Goal: Information Seeking & Learning: Compare options

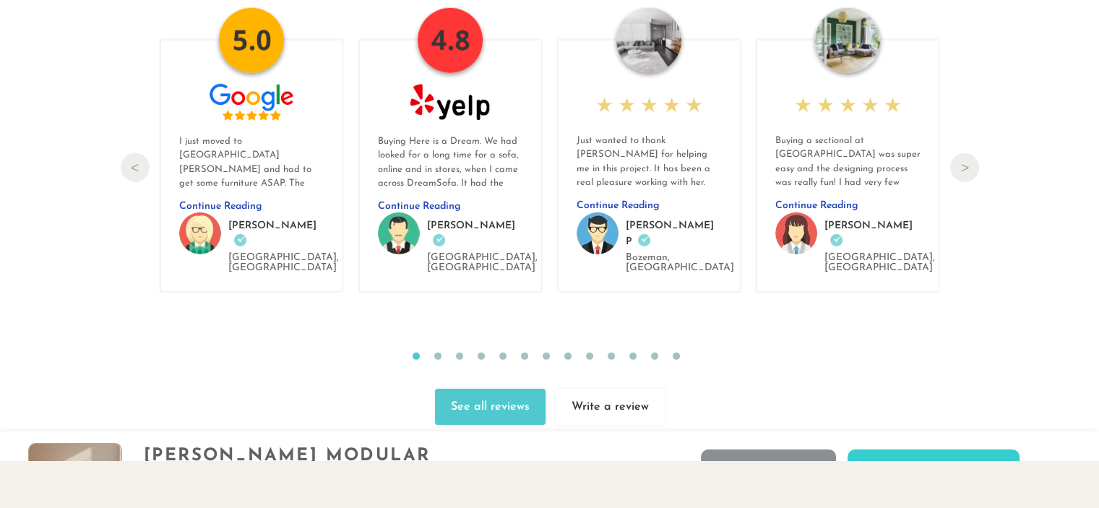
scroll to position [15419, 0]
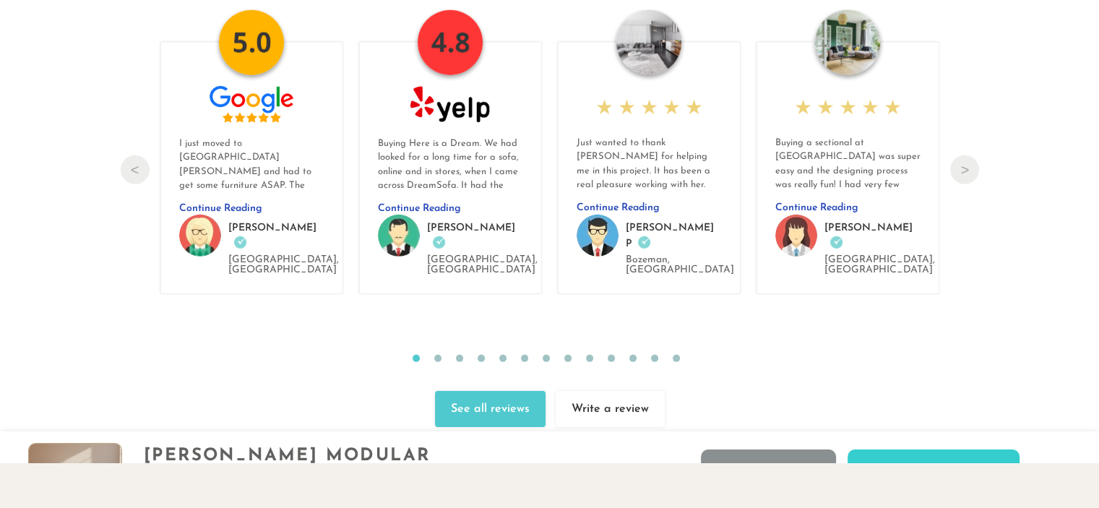
click at [494, 396] on link "See all reviews" at bounding box center [490, 409] width 111 height 36
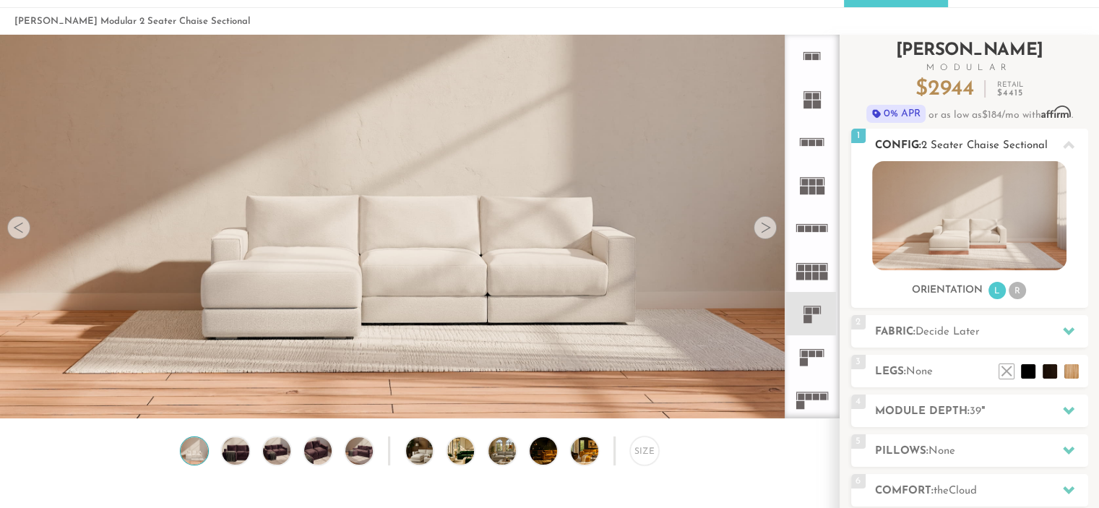
scroll to position [51, 0]
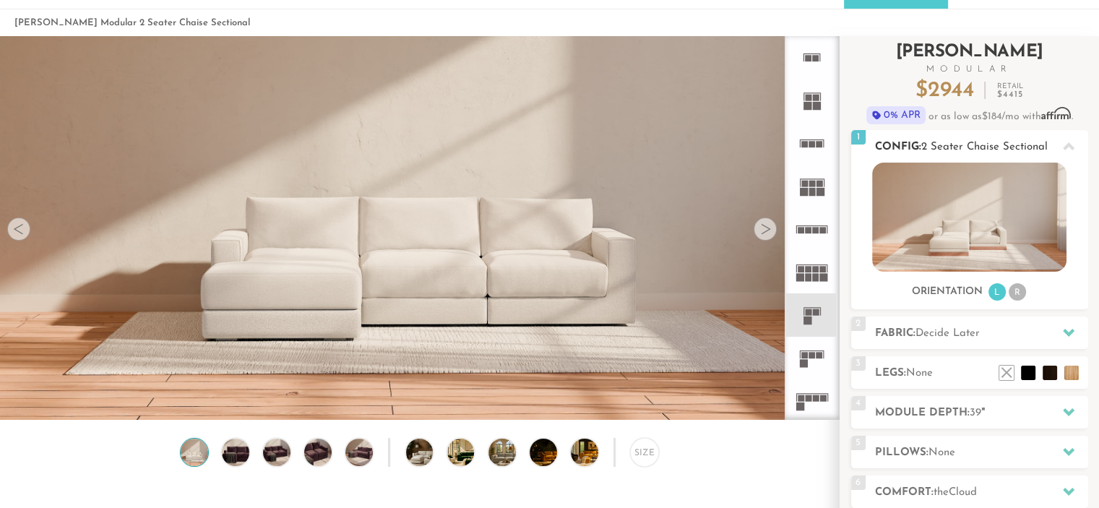
click at [942, 142] on span "2 Seater Chaise Sectional" at bounding box center [984, 147] width 126 height 11
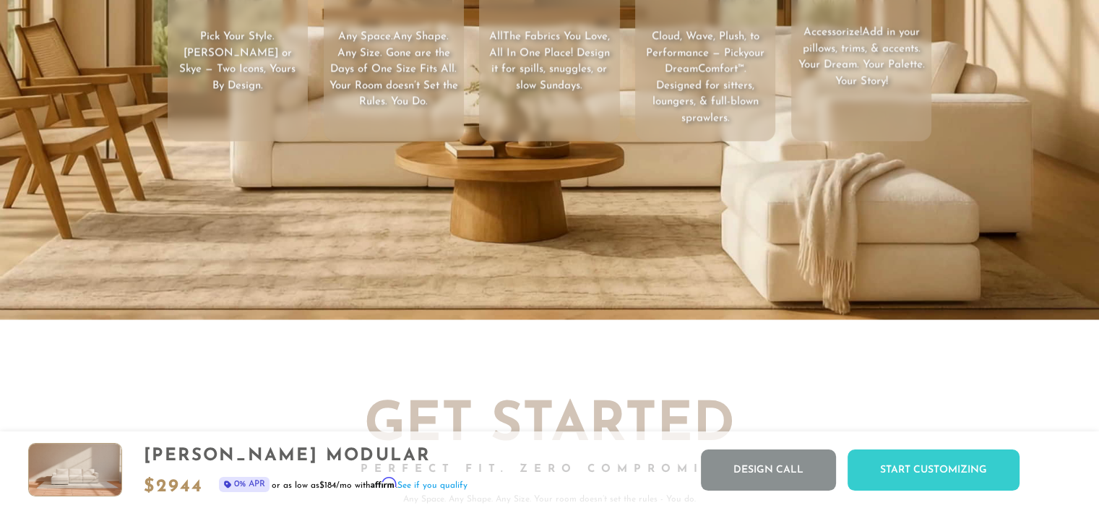
scroll to position [2353, 0]
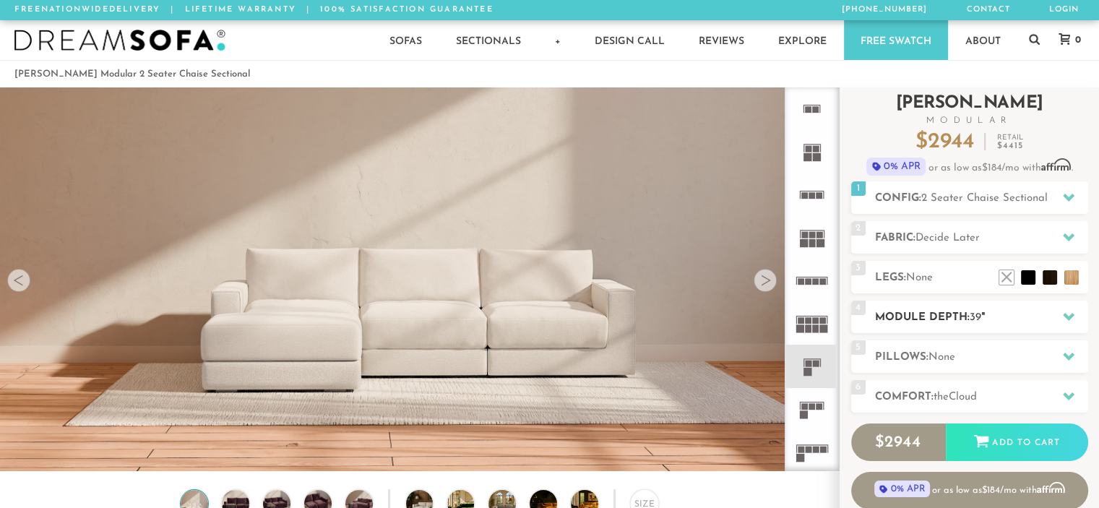
click at [1072, 311] on icon at bounding box center [1069, 317] width 12 height 12
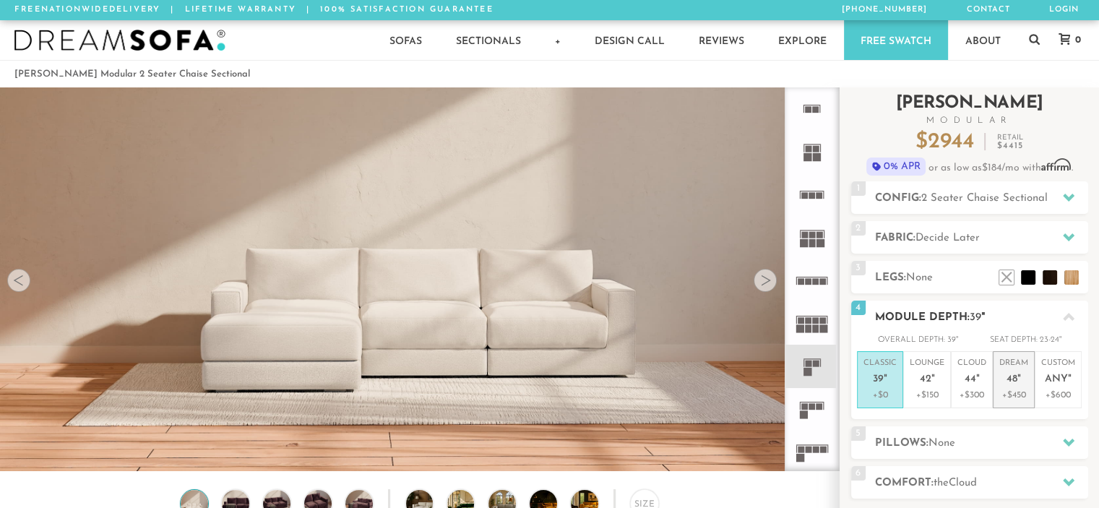
click at [1019, 372] on p "Dream 48 "" at bounding box center [1014, 373] width 29 height 31
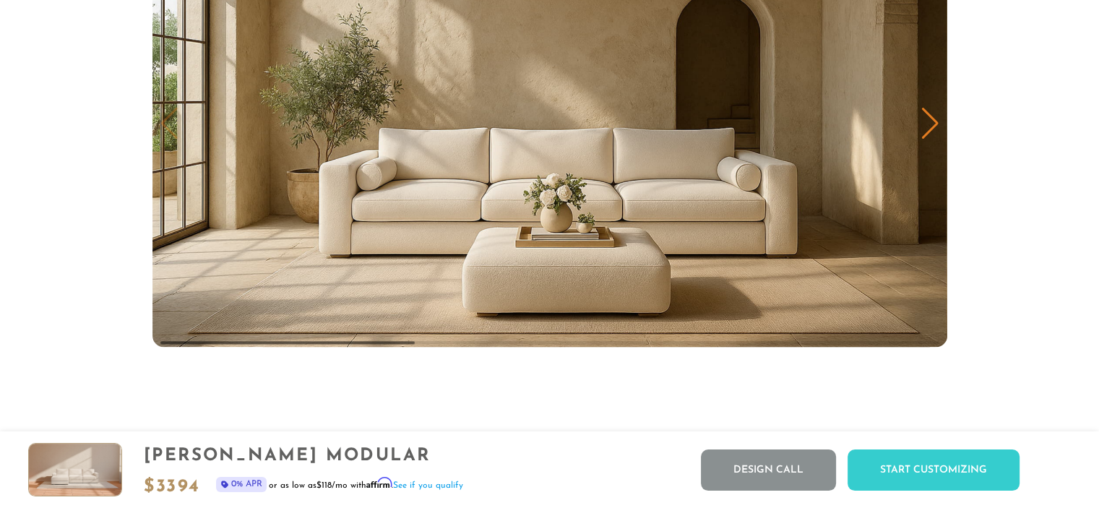
scroll to position [7333, 0]
click at [945, 113] on img "1 / 3" at bounding box center [549, 122] width 795 height 447
click at [930, 124] on div "Next slide" at bounding box center [931, 123] width 20 height 32
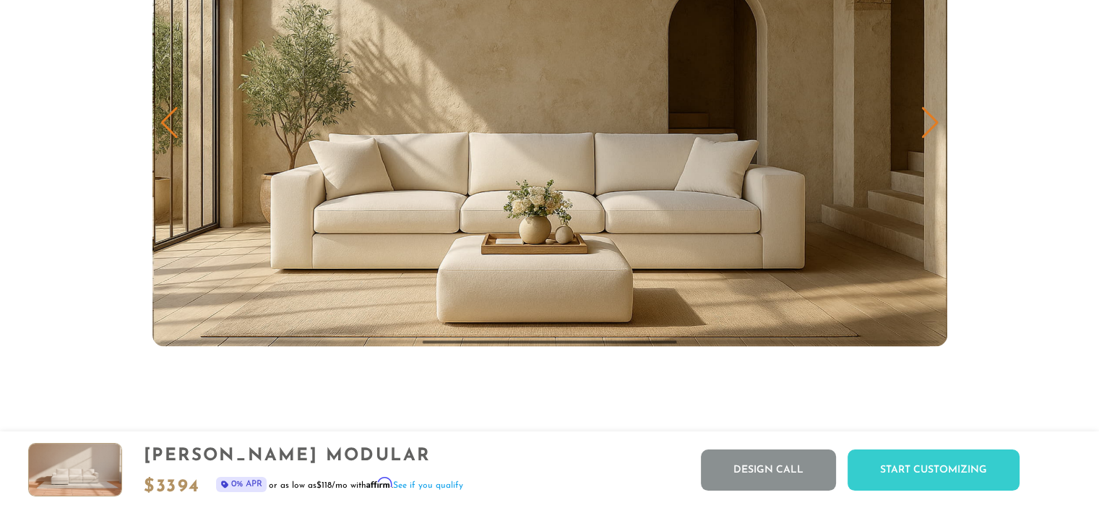
click at [930, 124] on div "Next slide" at bounding box center [931, 123] width 20 height 32
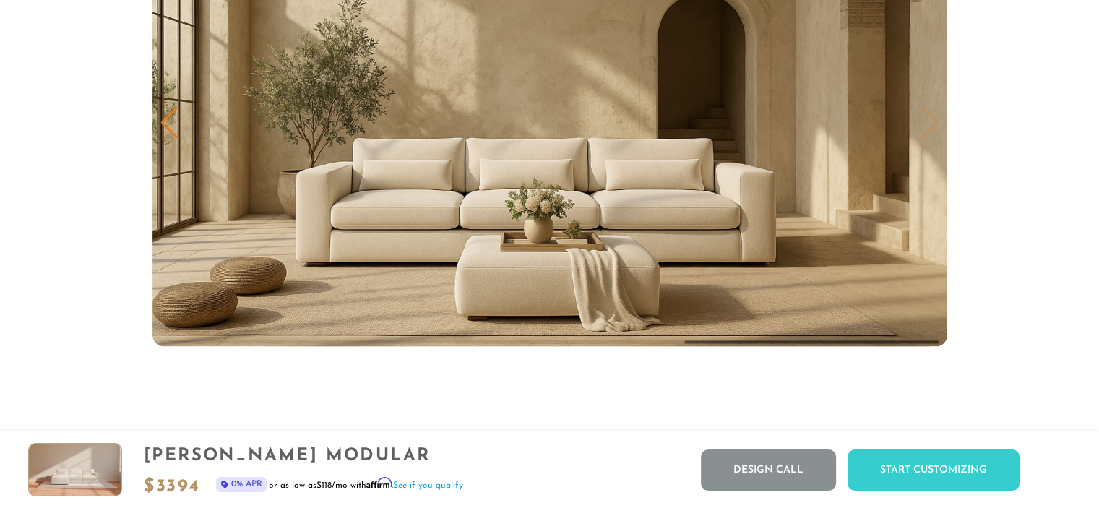
click at [930, 124] on img "3 / 3" at bounding box center [549, 122] width 795 height 447
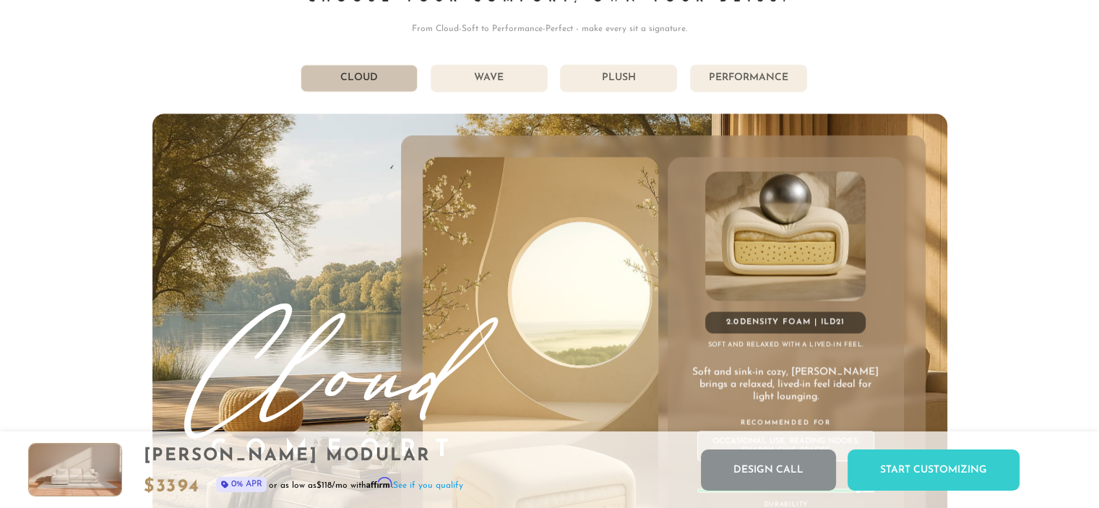
scroll to position [7824, 0]
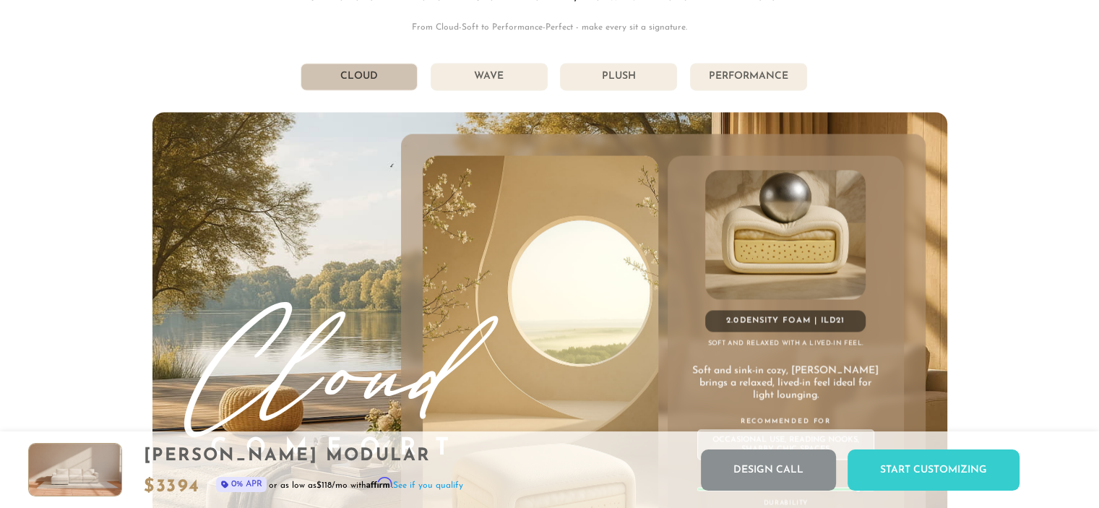
click at [769, 85] on li "Performance" at bounding box center [748, 76] width 117 height 27
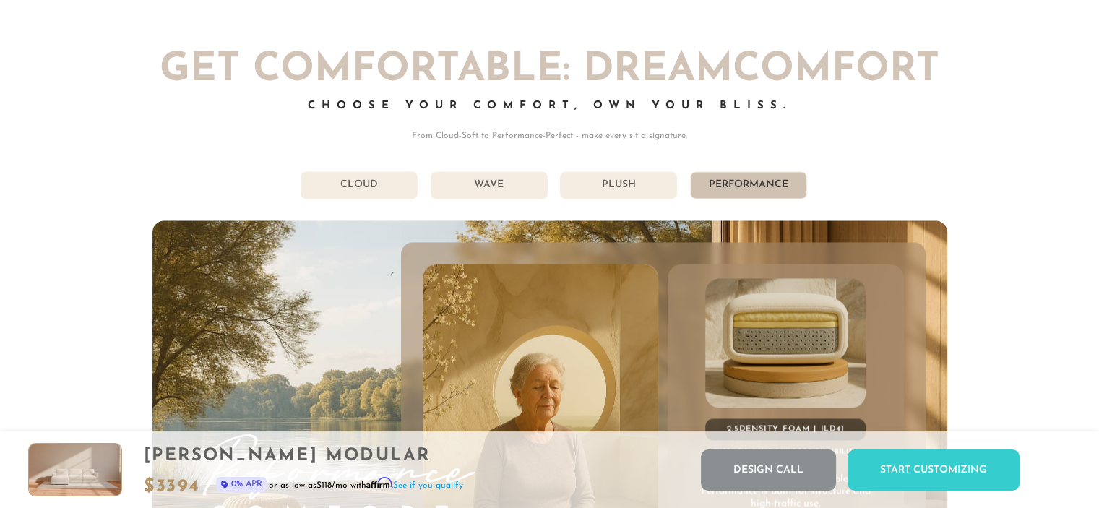
scroll to position [7764, 0]
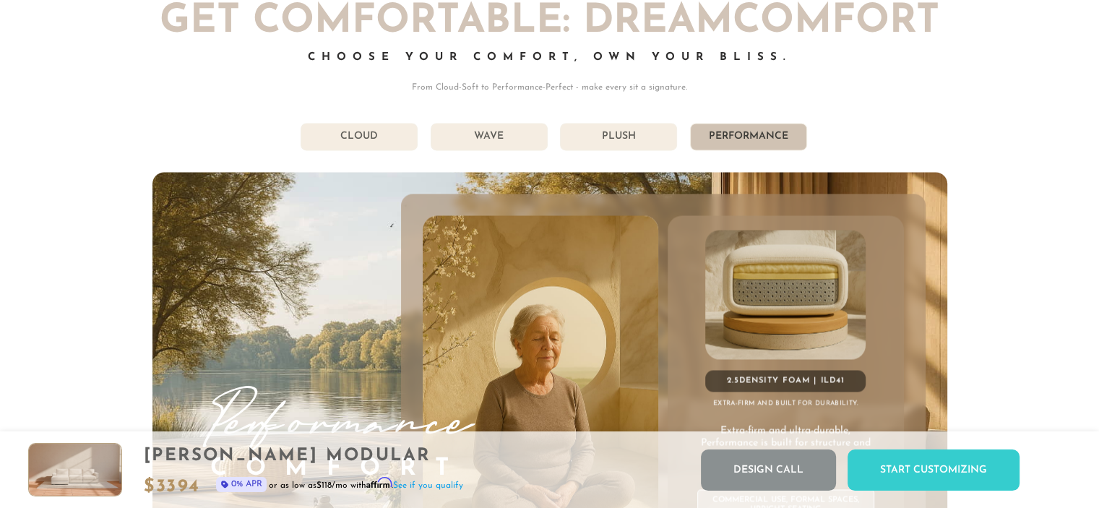
click at [630, 135] on li "Plush" at bounding box center [618, 136] width 117 height 27
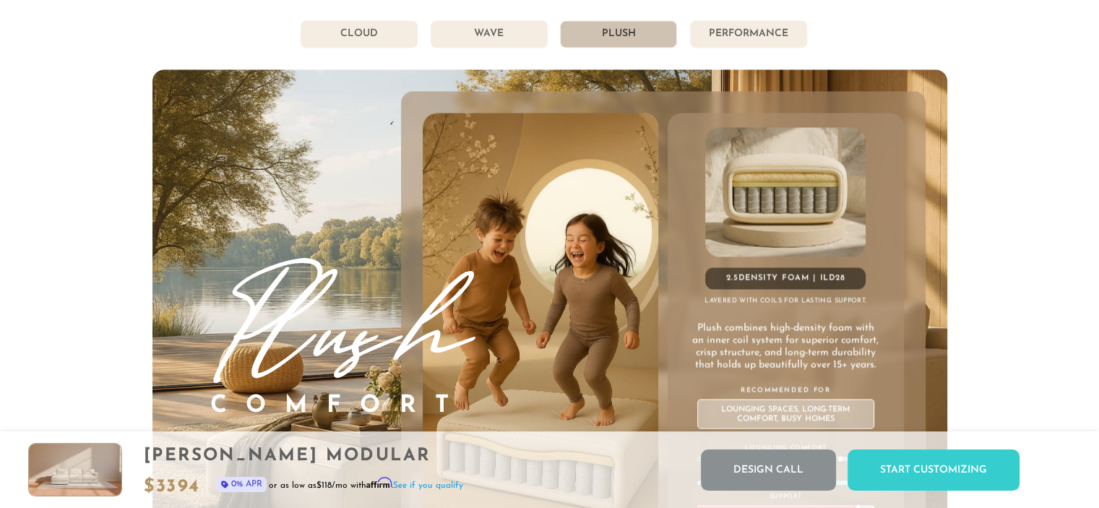
scroll to position [7863, 0]
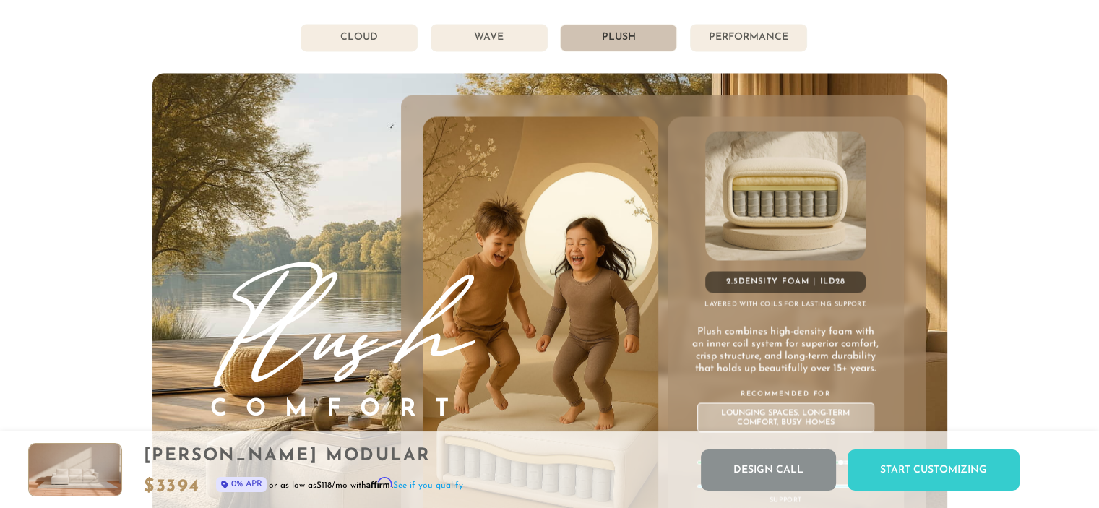
click at [547, 36] on ul "Cloud Wave Plush Performance" at bounding box center [549, 37] width 795 height 27
click at [520, 41] on li "Wave" at bounding box center [489, 37] width 117 height 27
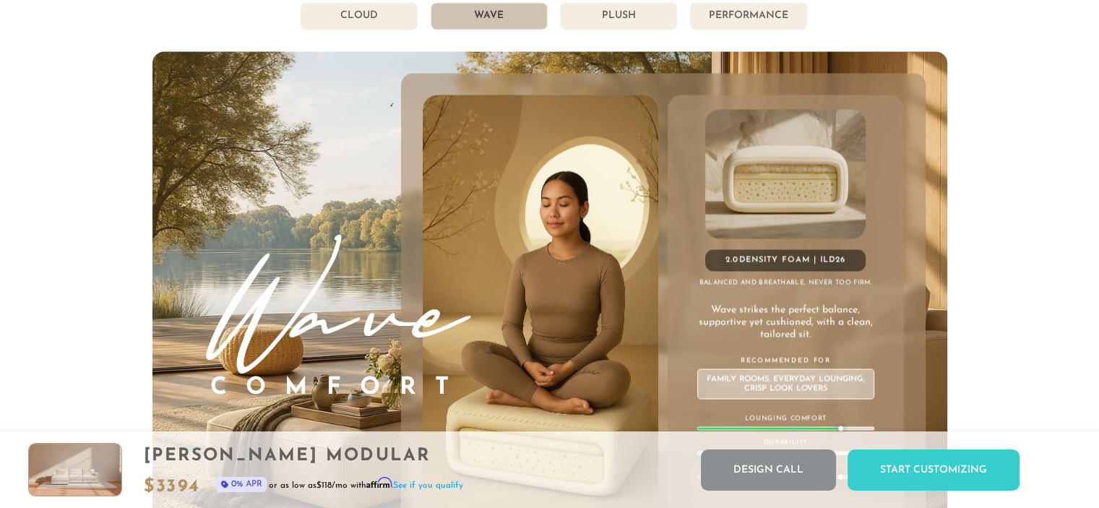
scroll to position [7883, 0]
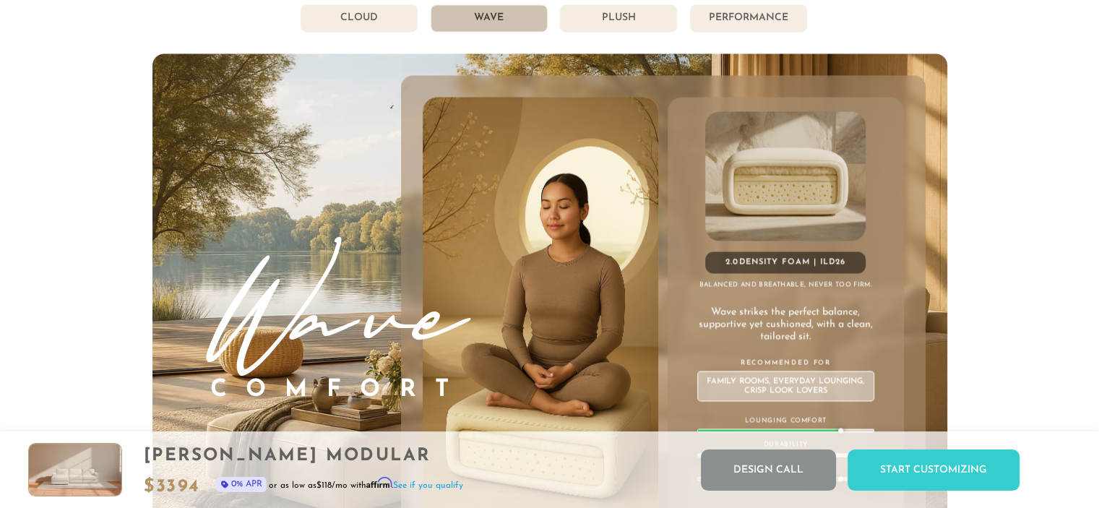
click at [580, 34] on div "Get Comfortable: DreamComfort Choose Your Comfort, Own Your Bliss. From Cloud-S…" at bounding box center [549, 224] width 795 height 681
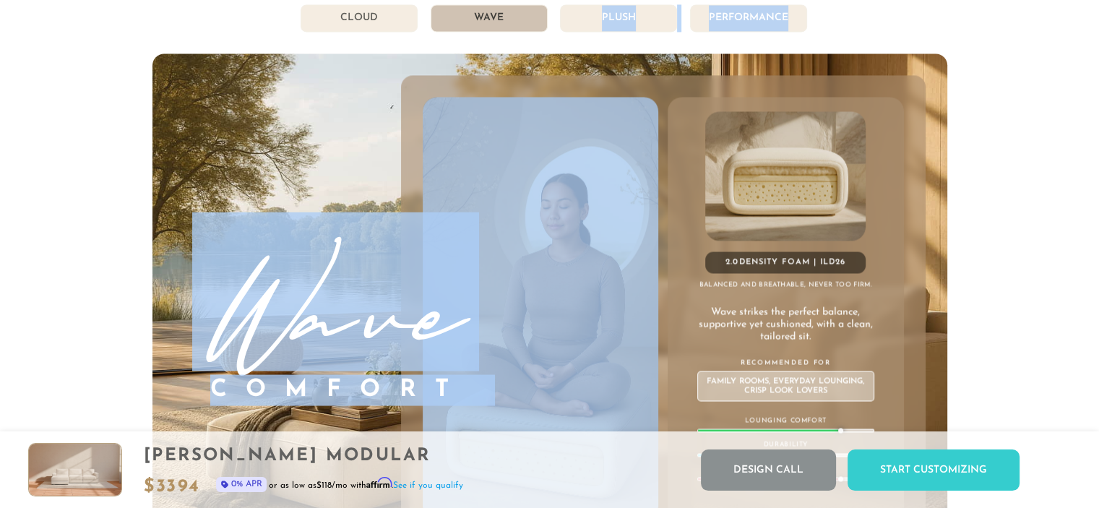
click at [580, 32] on li "Plush" at bounding box center [618, 17] width 117 height 27
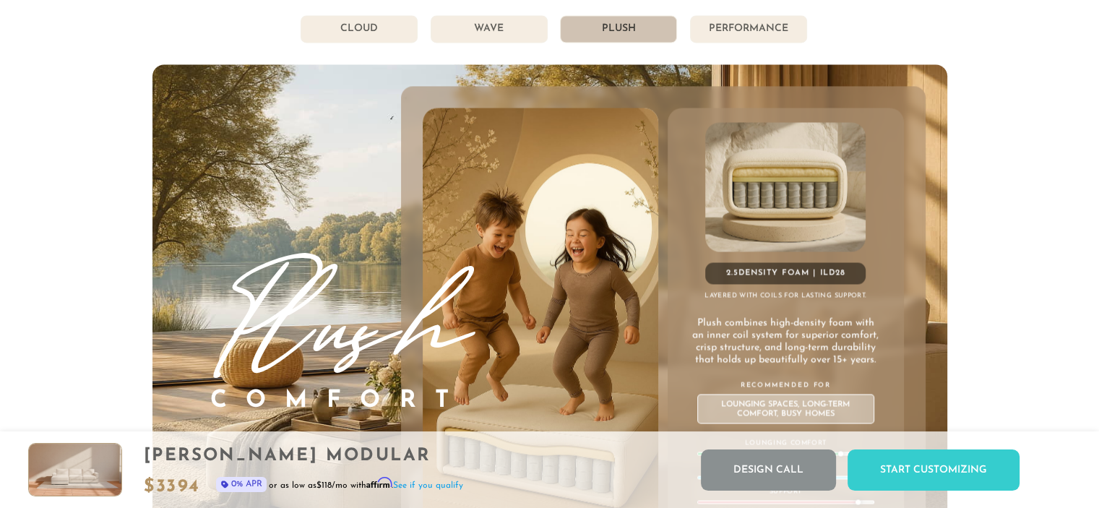
scroll to position [7863, 0]
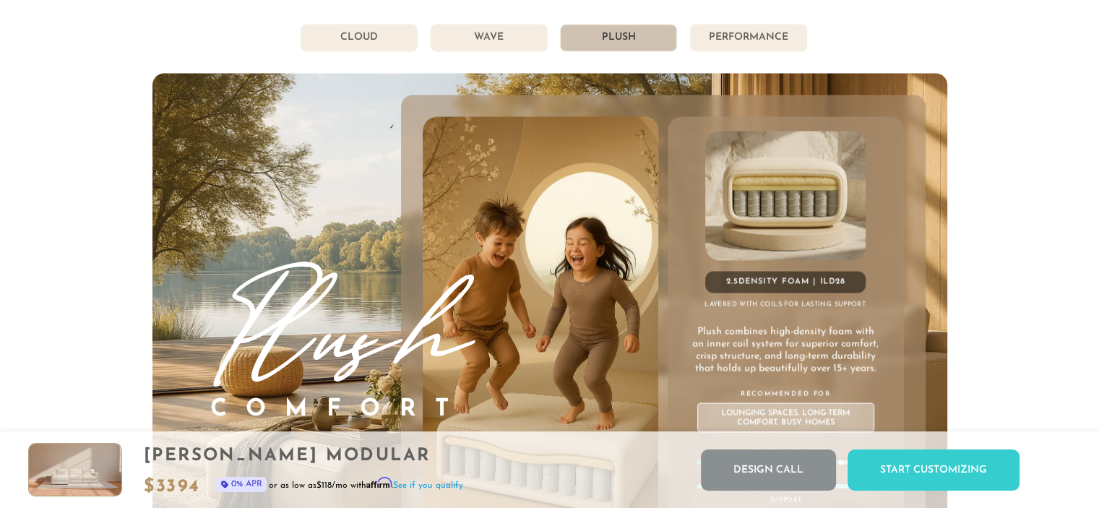
click at [723, 37] on li "Performance" at bounding box center [748, 37] width 117 height 27
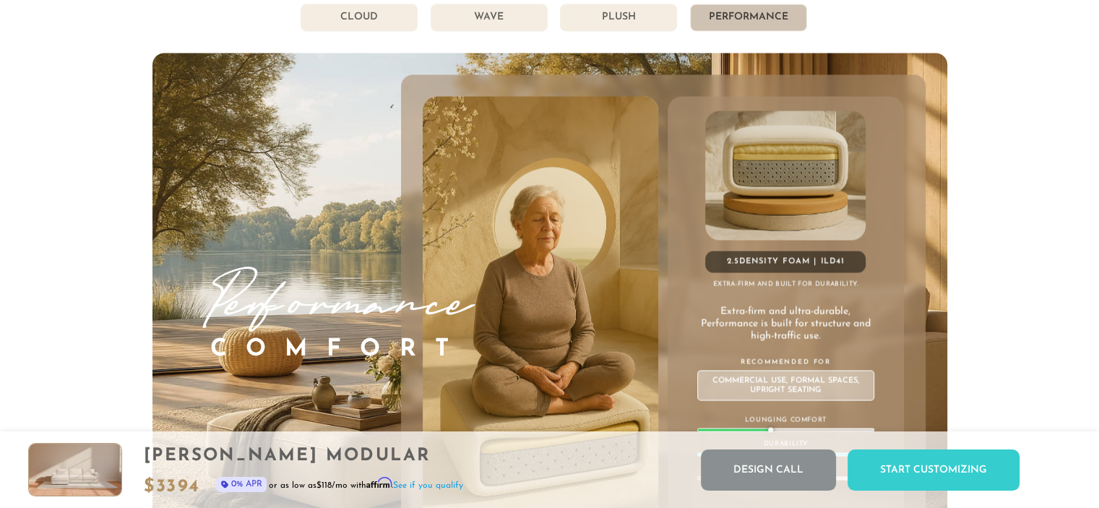
scroll to position [7881, 0]
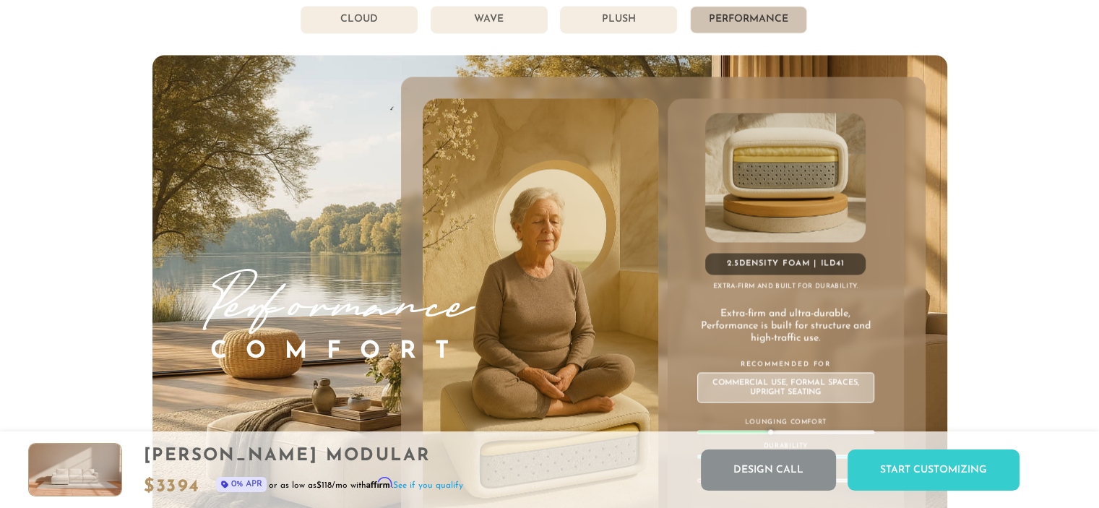
click at [614, 31] on li "Plush" at bounding box center [618, 19] width 117 height 27
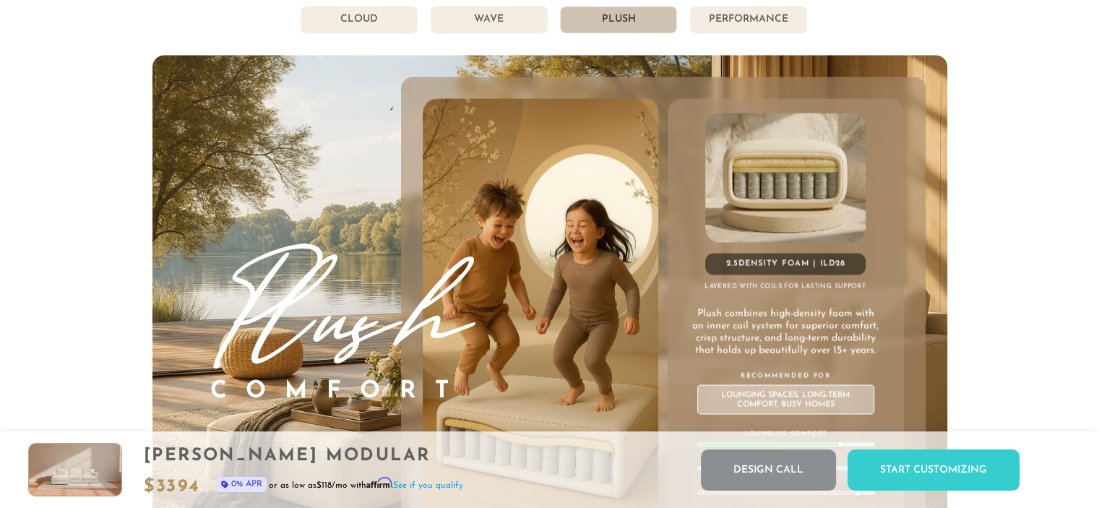
click at [510, 33] on li "Wave" at bounding box center [489, 19] width 117 height 27
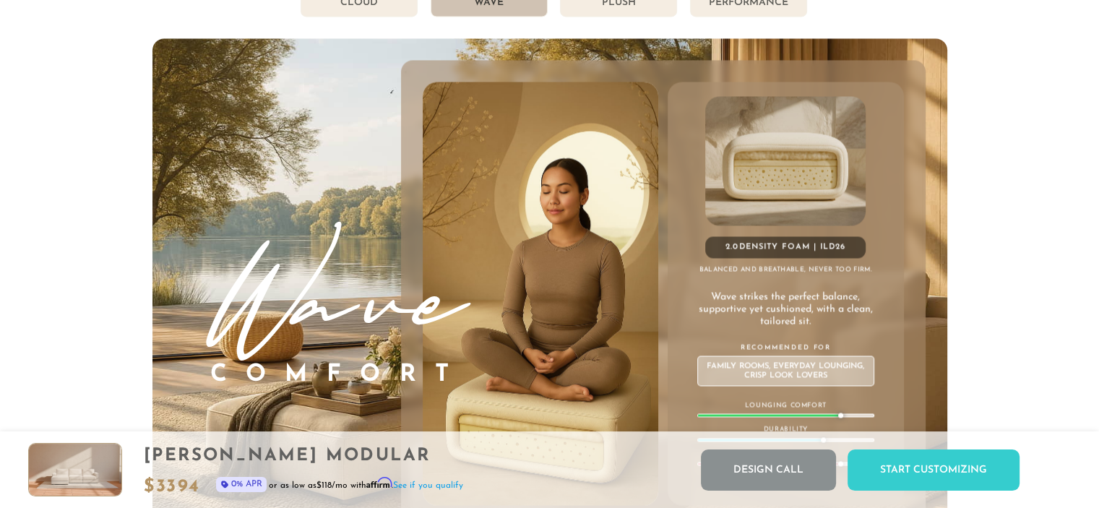
scroll to position [7890, 0]
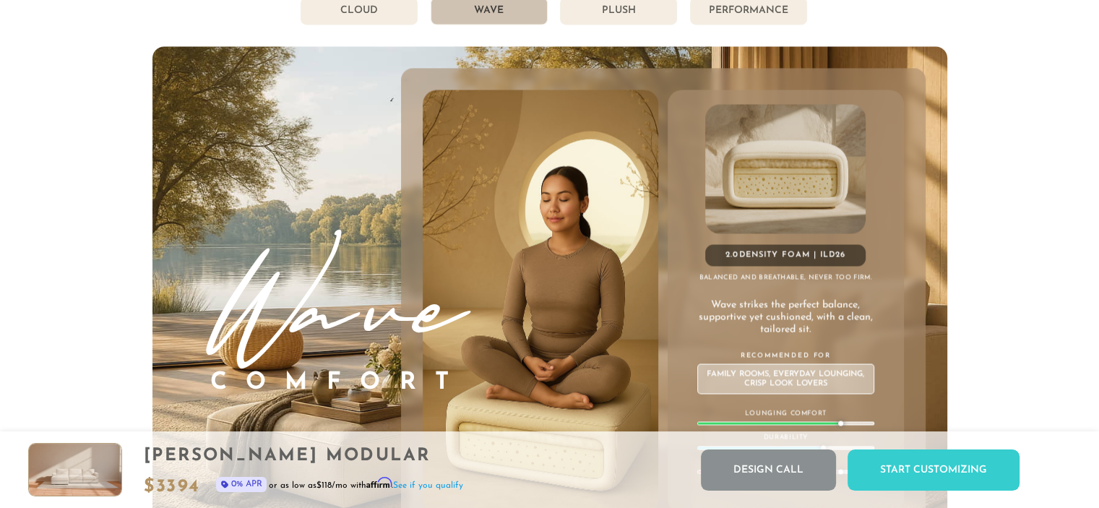
click at [379, 20] on li "Cloud" at bounding box center [359, 10] width 117 height 27
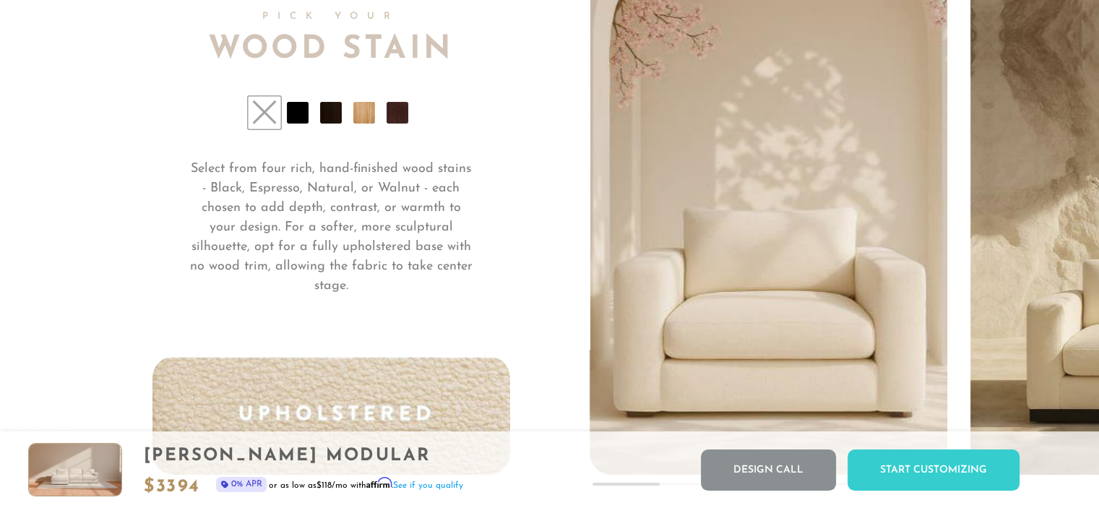
scroll to position [10795, 0]
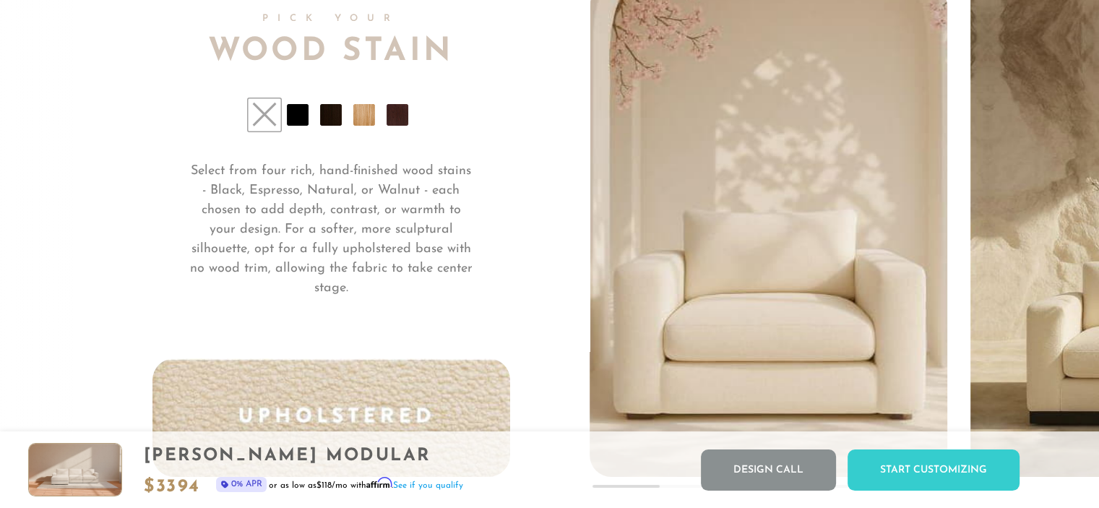
click at [327, 124] on li at bounding box center [331, 115] width 22 height 22
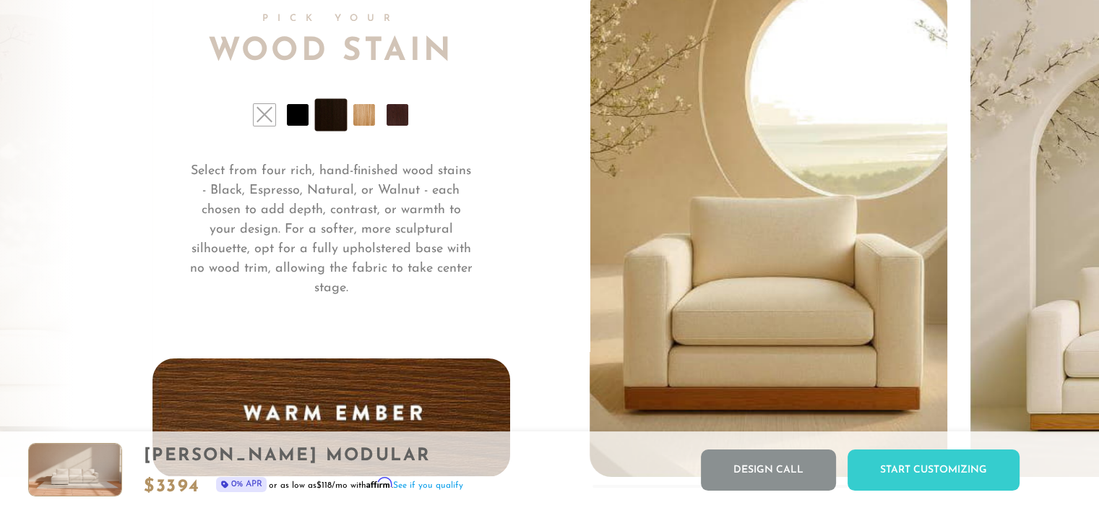
click at [358, 121] on li at bounding box center [364, 115] width 22 height 22
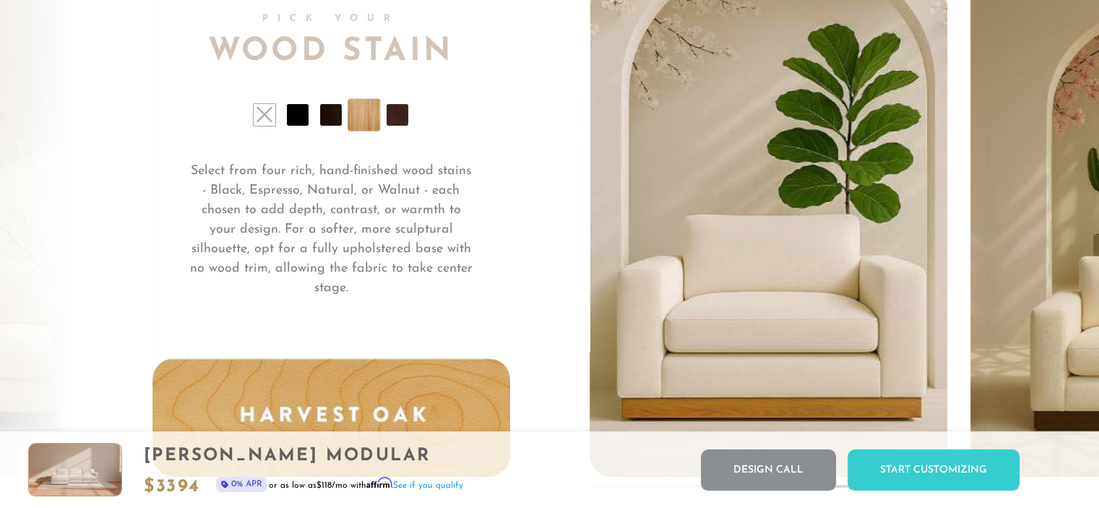
click at [374, 124] on li at bounding box center [364, 115] width 33 height 33
click at [388, 121] on li at bounding box center [398, 115] width 22 height 22
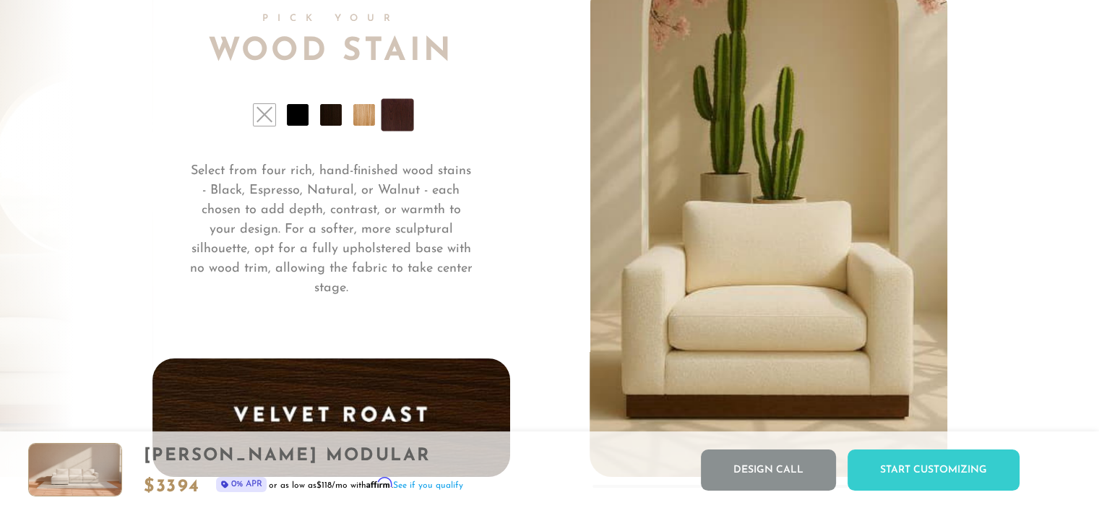
click at [311, 126] on ul at bounding box center [331, 115] width 358 height 22
click at [297, 120] on li at bounding box center [298, 115] width 22 height 22
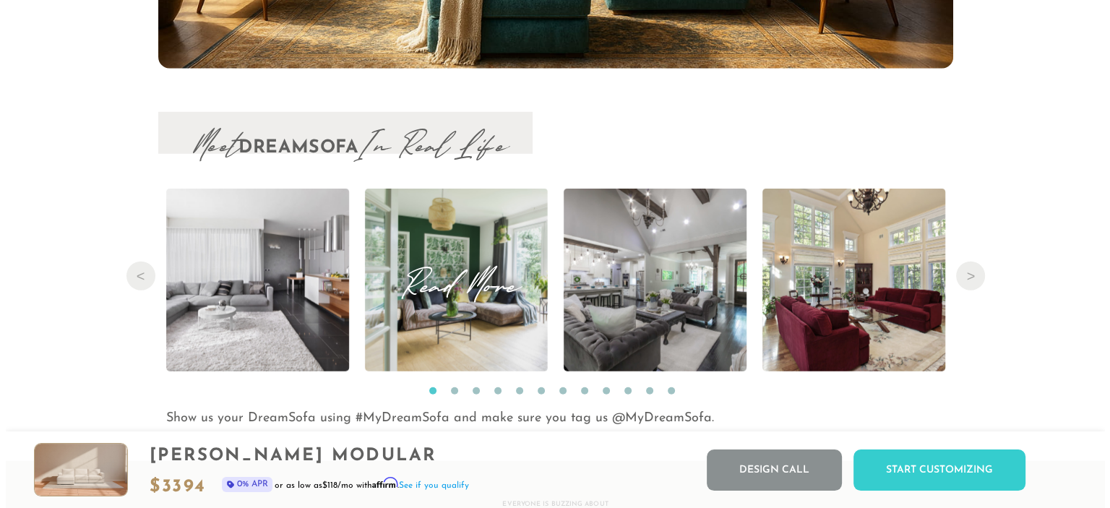
scroll to position [14825, 0]
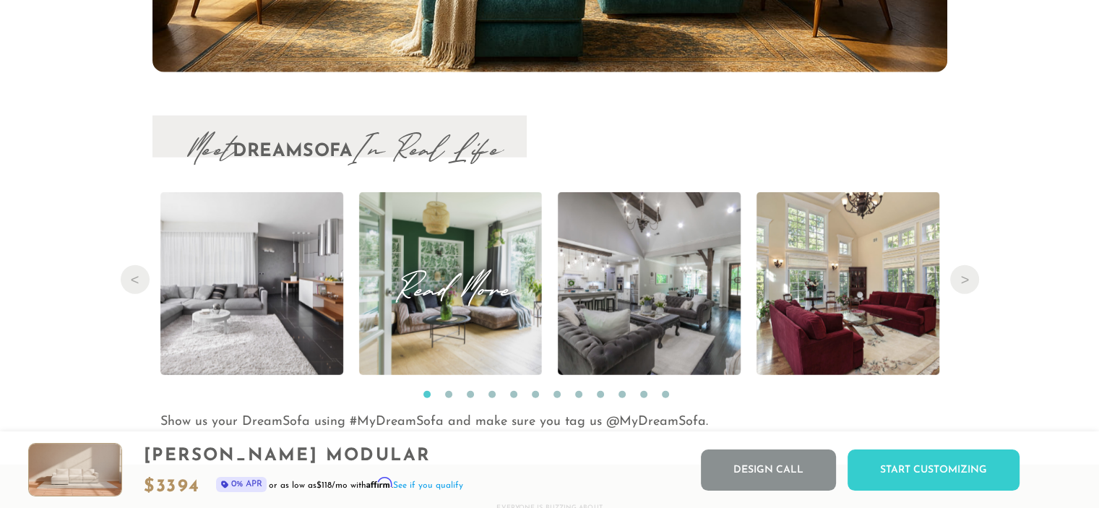
click at [488, 276] on span "Read More" at bounding box center [450, 284] width 183 height 20
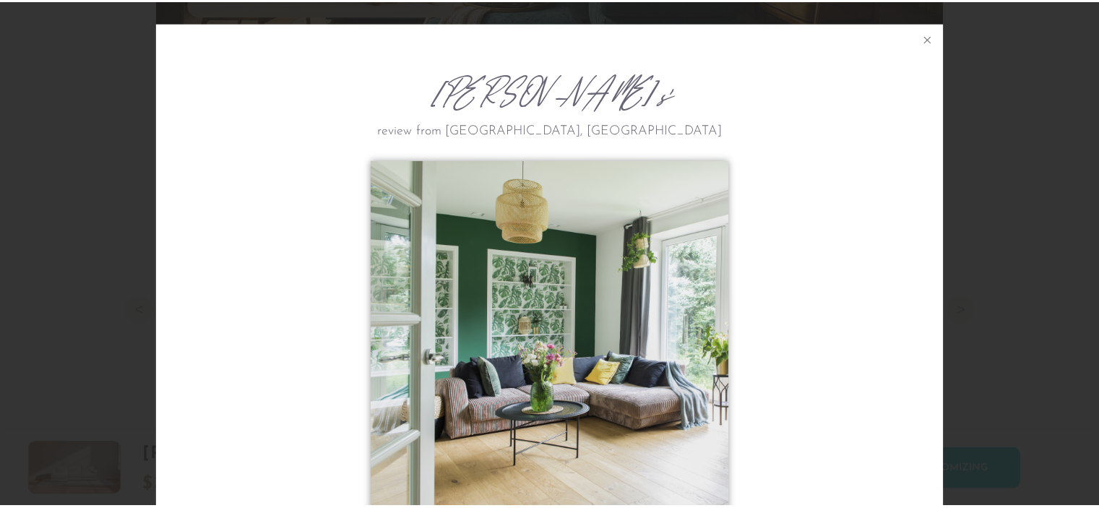
scroll to position [181, 0]
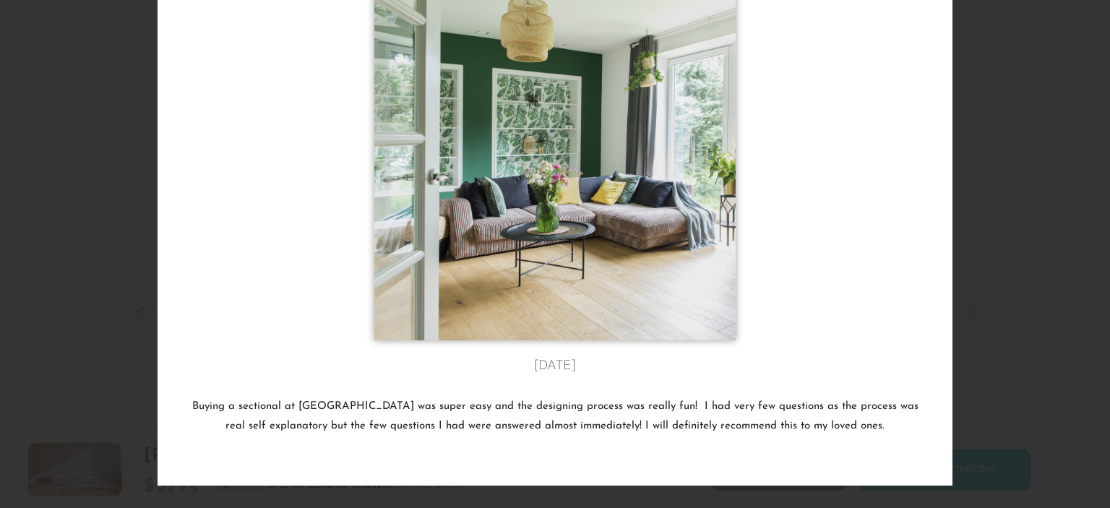
click at [89, 276] on div "Vera F's review from Asheville, NC May 1st Buying a sectional at Dreamsofa was …" at bounding box center [555, 254] width 1110 height 508
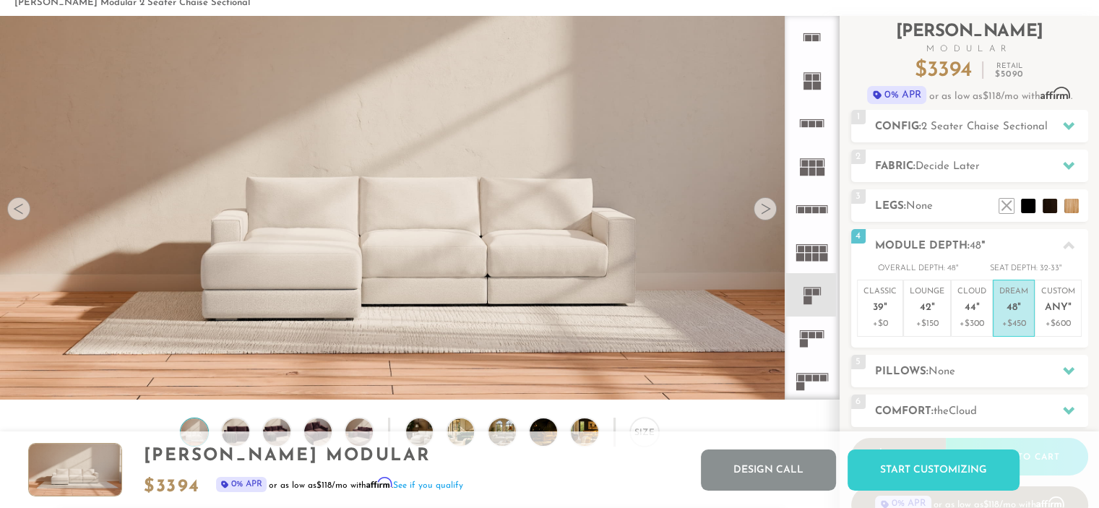
scroll to position [0, 0]
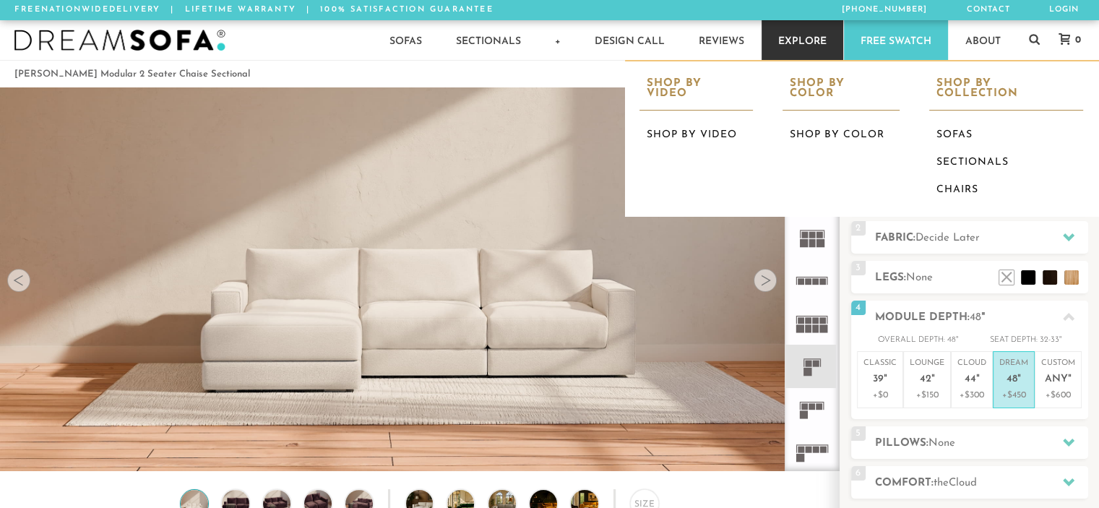
click at [786, 40] on link "Explore" at bounding box center [803, 40] width 82 height 40
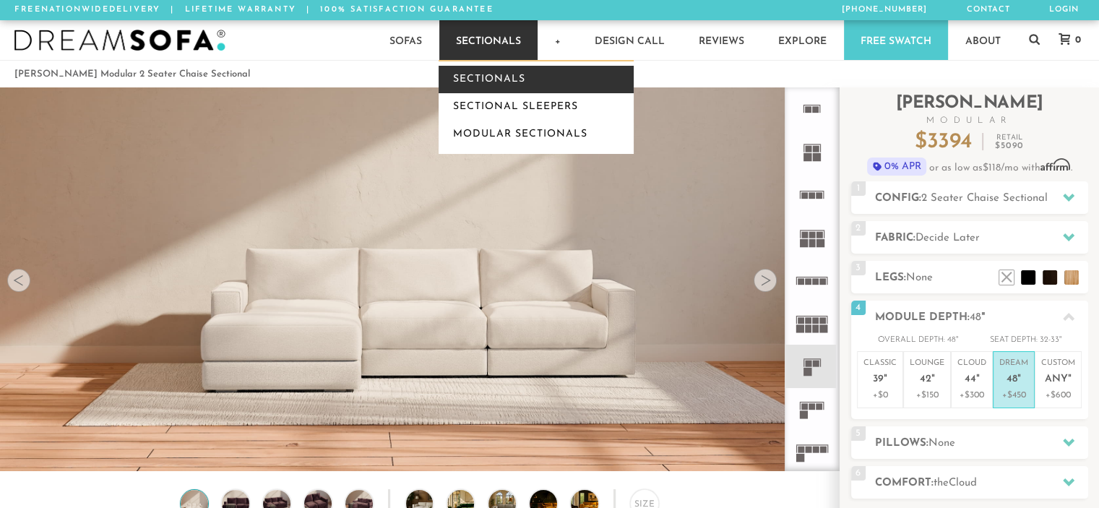
click at [516, 73] on link "Sectionals" at bounding box center [536, 79] width 195 height 27
